Goal: Task Accomplishment & Management: Complete application form

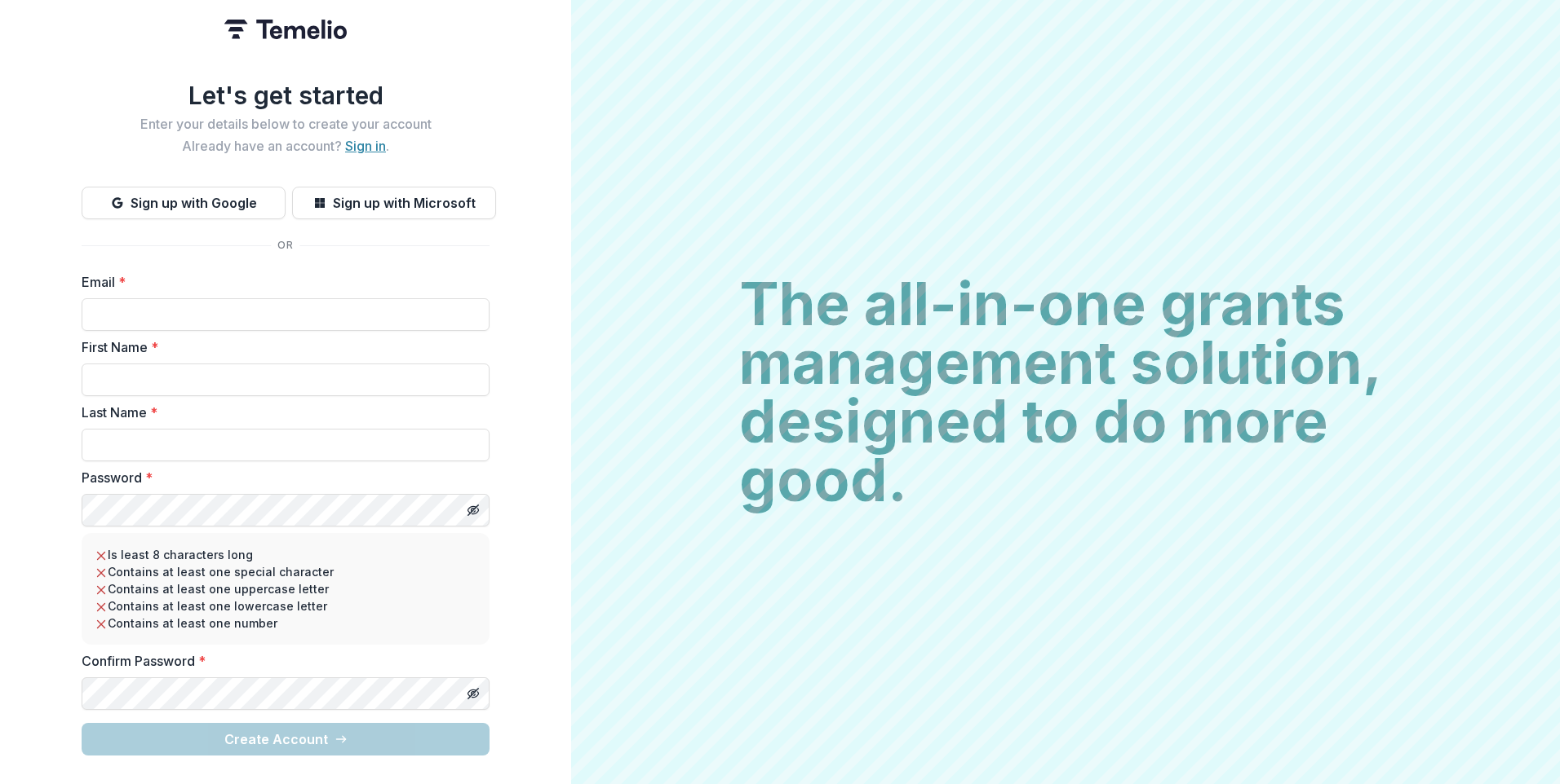
click at [370, 138] on link "Sign in" at bounding box center [365, 145] width 41 height 17
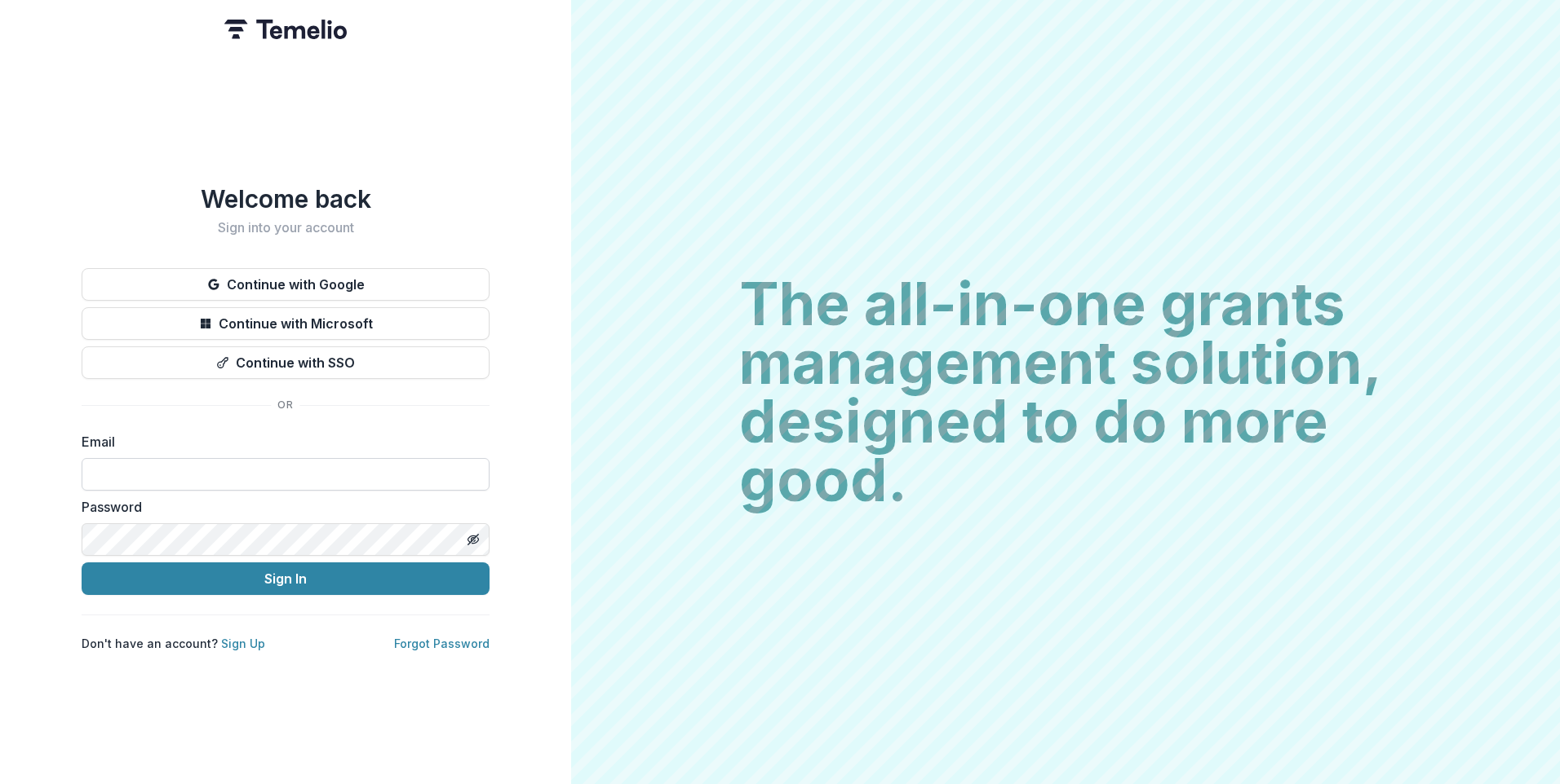
click at [242, 464] on input at bounding box center [286, 474] width 408 height 32
type input "**********"
click at [82, 563] on button "Sign In" at bounding box center [286, 578] width 408 height 32
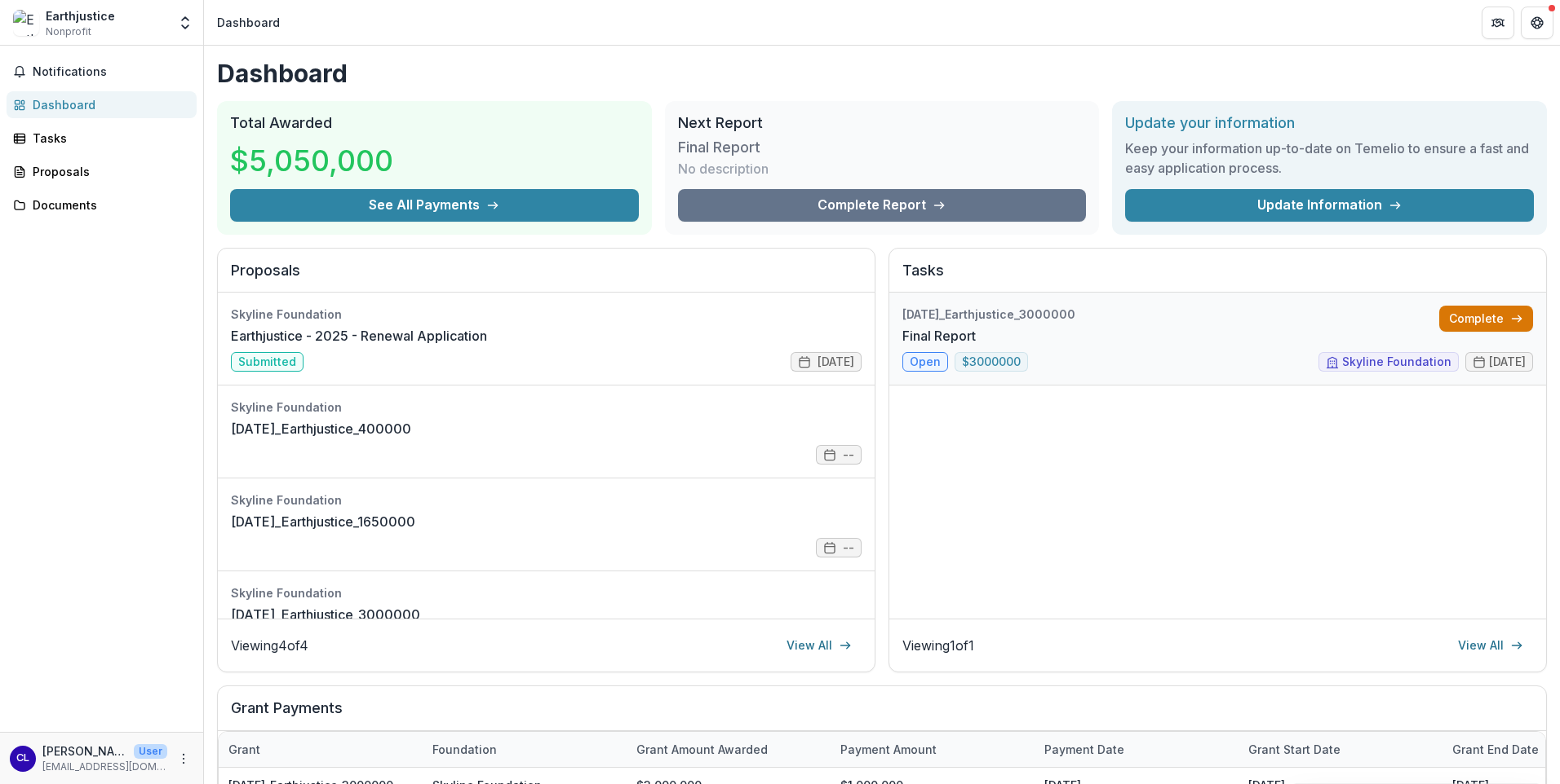
click at [1465, 318] on link "Complete" at bounding box center [1486, 319] width 94 height 26
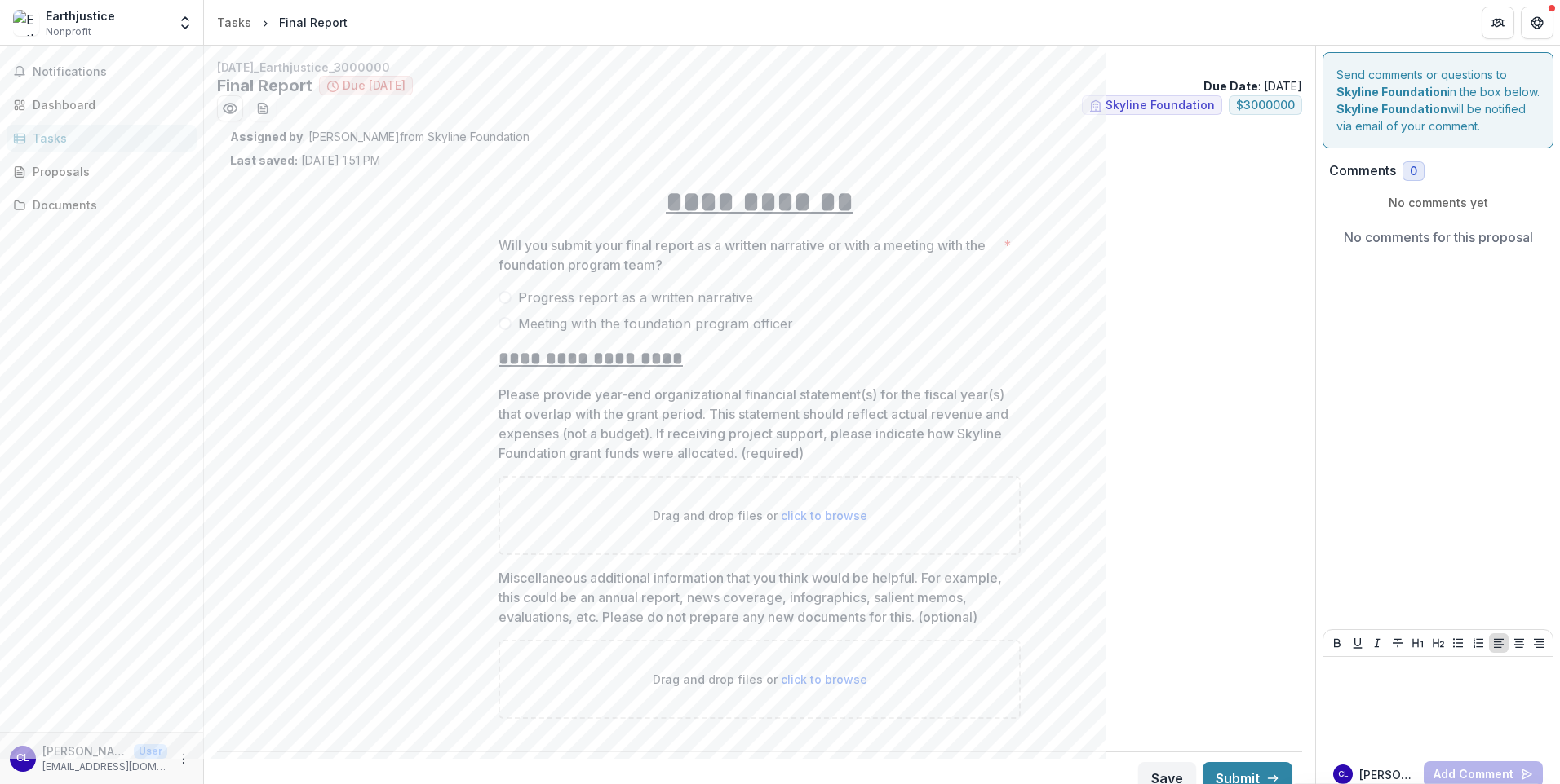
click at [499, 300] on span at bounding box center [505, 297] width 13 height 13
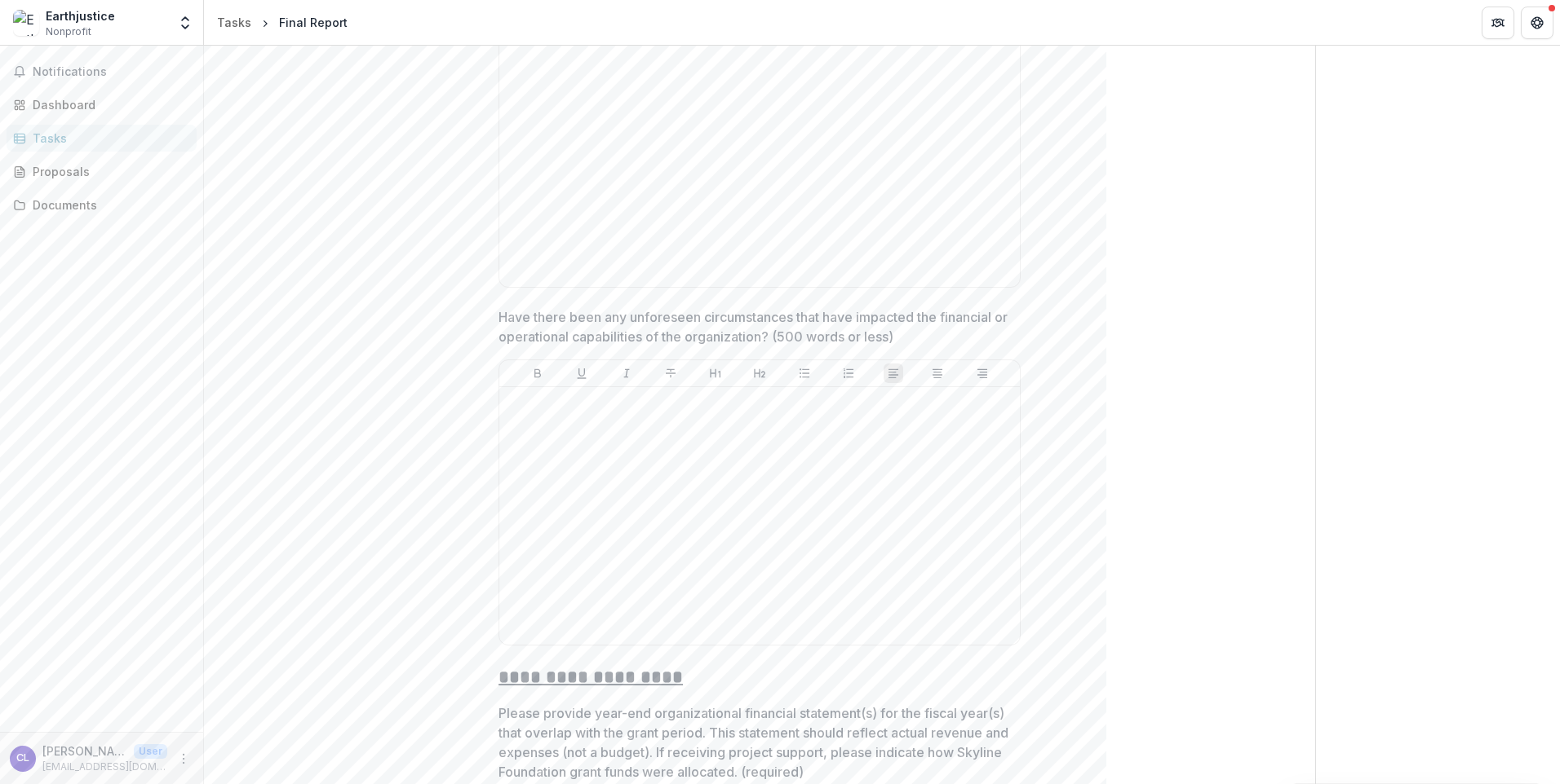
scroll to position [1713, 0]
